Goal: Transaction & Acquisition: Purchase product/service

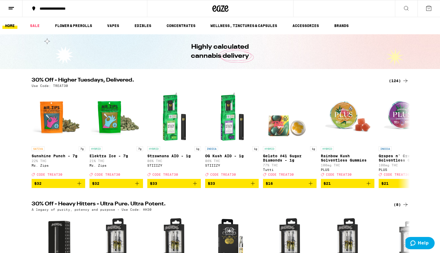
click at [395, 80] on div "(124)" at bounding box center [399, 81] width 20 height 6
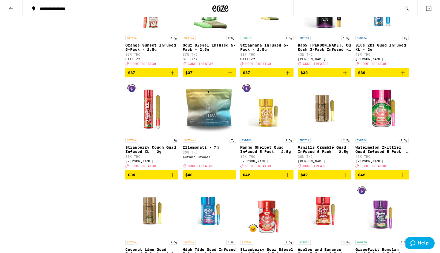
scroll to position [1936, 0]
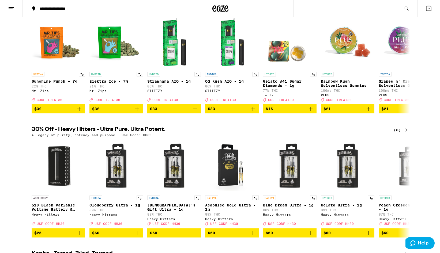
scroll to position [96, 0]
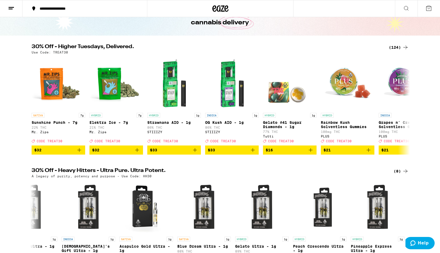
scroll to position [0, 0]
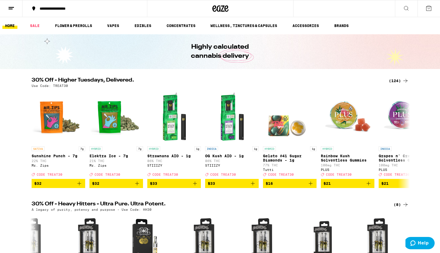
click at [400, 79] on div "(124)" at bounding box center [399, 81] width 20 height 6
